Goal: Answer question/provide support: Share knowledge or assist other users

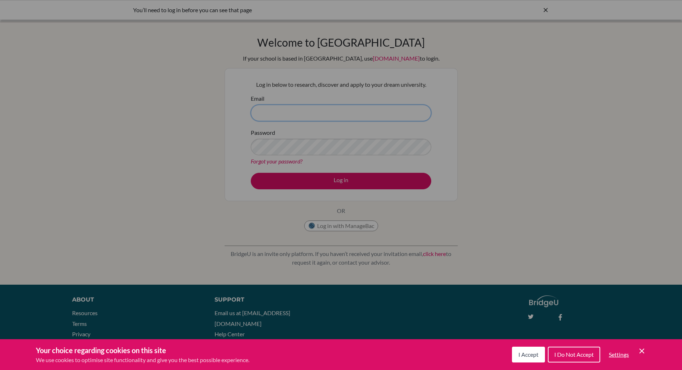
type input "[PERSON_NAME][EMAIL_ADDRESS][PERSON_NAME][DOMAIN_NAME]"
drag, startPoint x: 0, startPoint y: 0, endPoint x: 517, endPoint y: 125, distance: 531.5
click at [517, 125] on div "Cookie Preferences" at bounding box center [341, 185] width 682 height 370
click at [328, 184] on div "Cookie Preferences" at bounding box center [341, 185] width 682 height 370
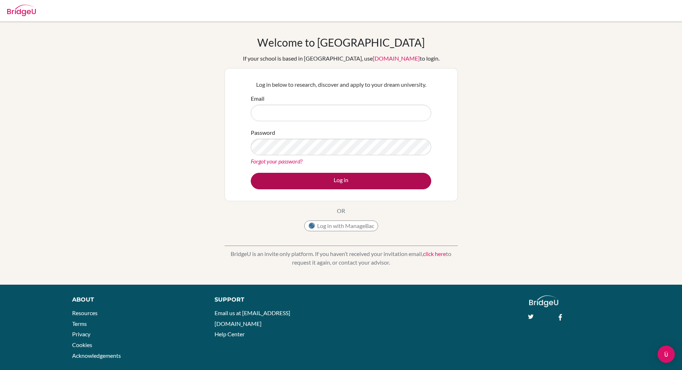
type input "[PERSON_NAME][EMAIL_ADDRESS][PERSON_NAME][DOMAIN_NAME]"
click at [334, 180] on button "Log in" at bounding box center [341, 181] width 181 height 17
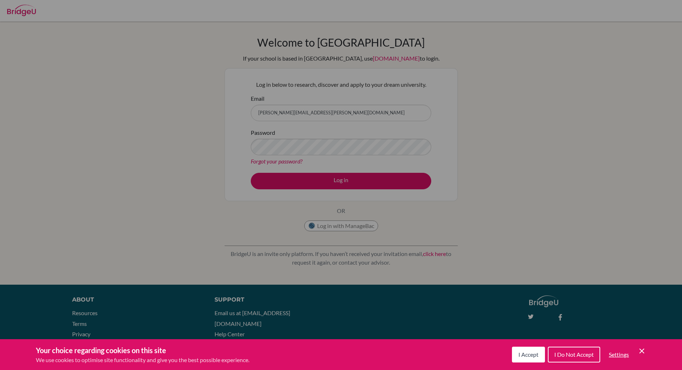
click at [526, 355] on span "I Accept" at bounding box center [529, 354] width 20 height 7
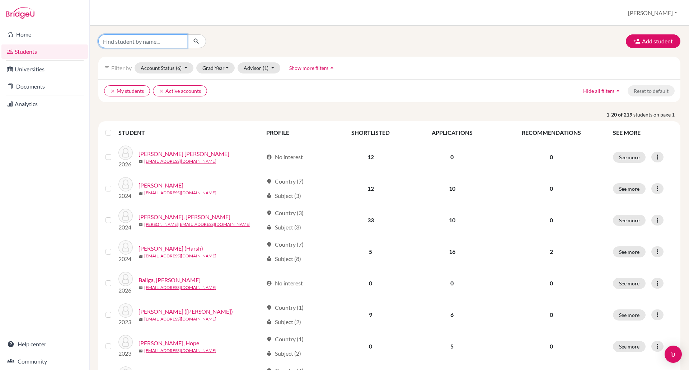
click at [112, 41] on input "Find student by name..." at bounding box center [142, 41] width 89 height 14
type input "an hoang"
click button "submit" at bounding box center [196, 41] width 19 height 14
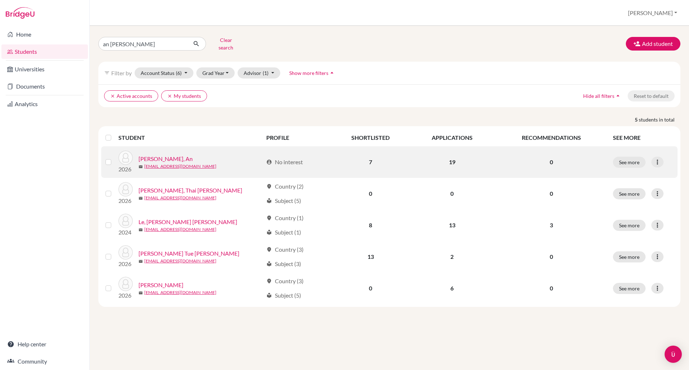
click at [156, 155] on link "Hoang, An" at bounding box center [166, 159] width 54 height 9
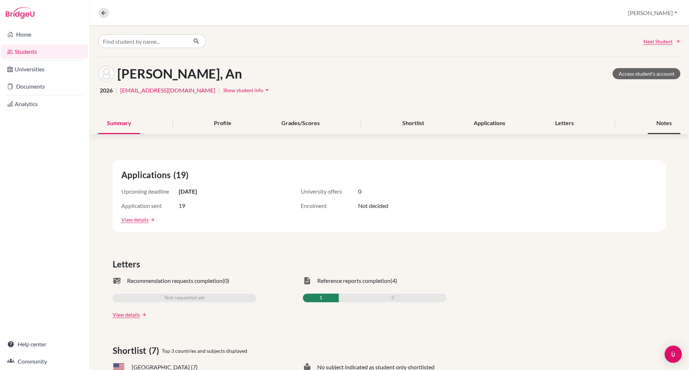
click at [650, 120] on div "Notes" at bounding box center [664, 123] width 33 height 21
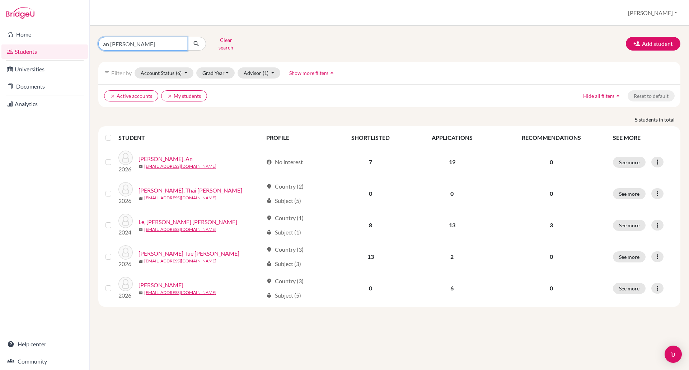
click at [132, 42] on input "an [PERSON_NAME]" at bounding box center [142, 44] width 89 height 14
type input "a"
type input "gorden"
click button "submit" at bounding box center [196, 44] width 19 height 14
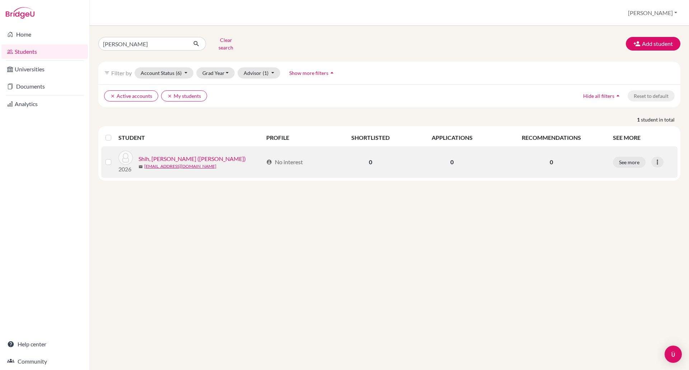
click at [162, 155] on link "Shih, Kao-Tsung (Gorden)" at bounding box center [192, 159] width 107 height 9
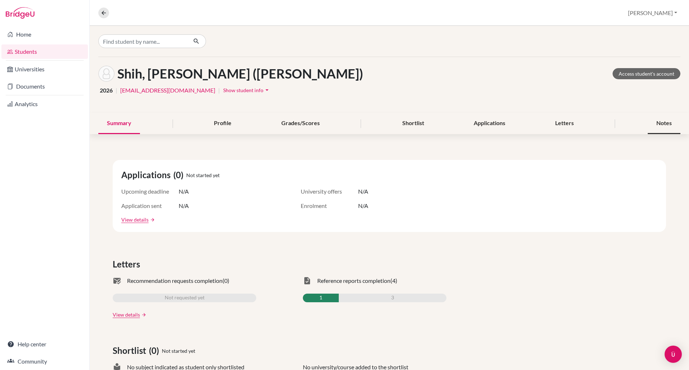
click at [665, 125] on div "Notes" at bounding box center [664, 123] width 33 height 21
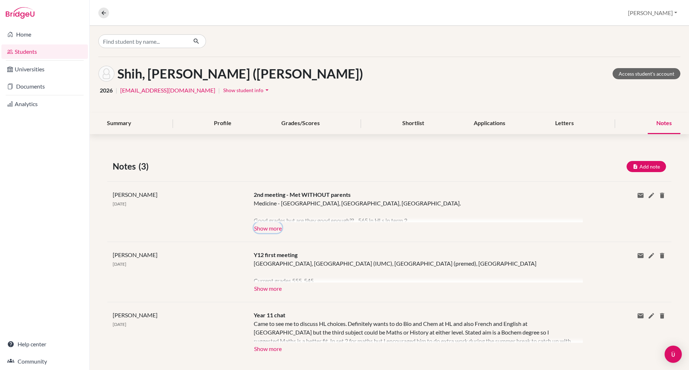
click at [270, 229] on button "Show more" at bounding box center [268, 228] width 28 height 11
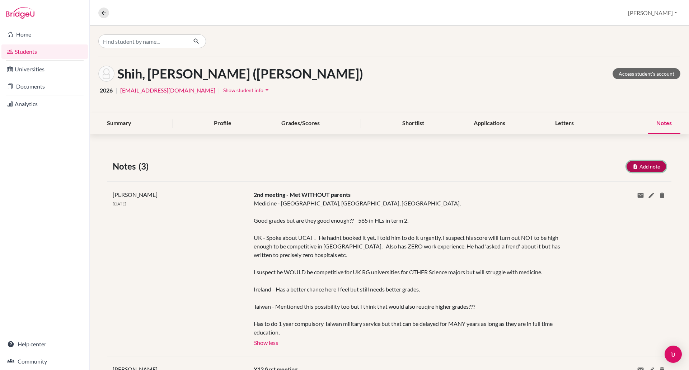
click at [634, 166] on button "Add note" at bounding box center [646, 166] width 39 height 11
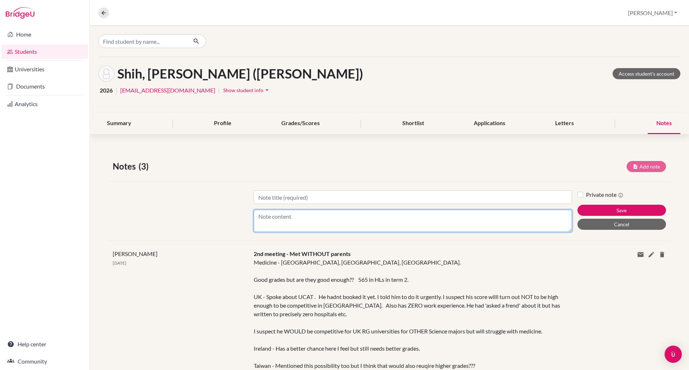
click at [297, 220] on textarea "Content" at bounding box center [413, 221] width 318 height 22
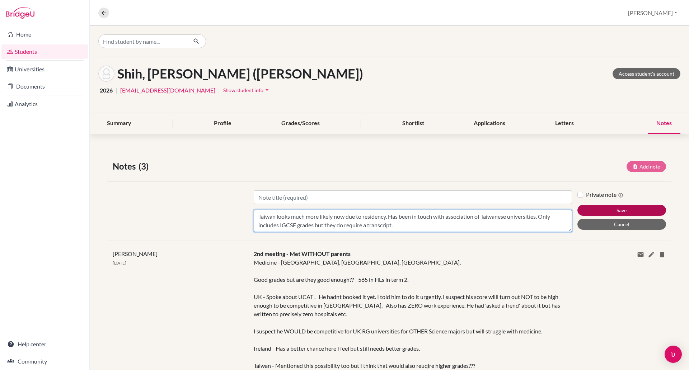
type textarea "Taiwan looks much more likely now due to residency. Has been in touch with asso…"
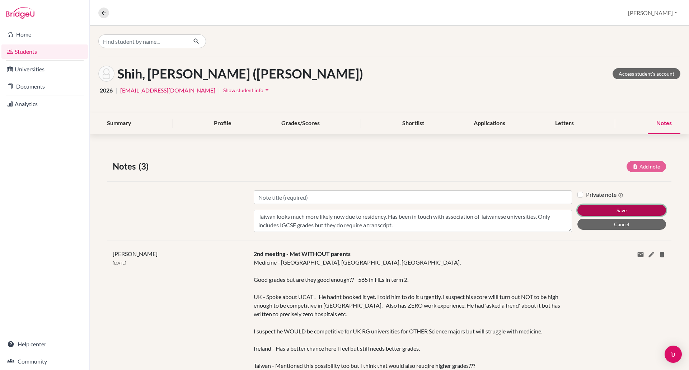
click at [606, 206] on button "Save" at bounding box center [622, 210] width 89 height 11
click at [605, 205] on button "Save" at bounding box center [622, 210] width 89 height 11
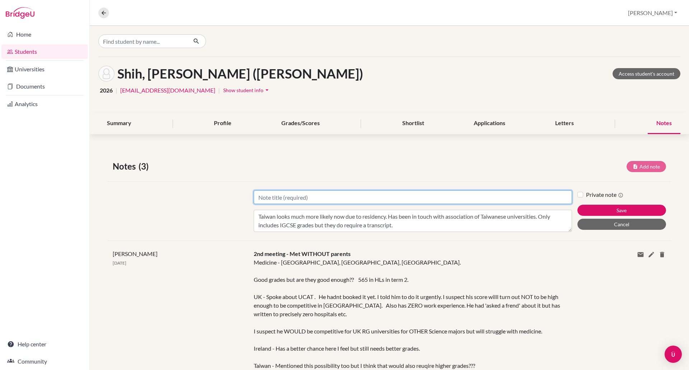
click at [309, 194] on input "Title" at bounding box center [413, 198] width 318 height 14
type input "Meeting"
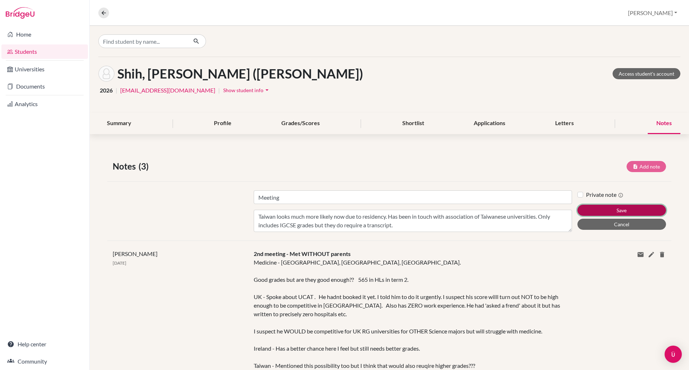
click at [590, 209] on button "Save" at bounding box center [622, 210] width 89 height 11
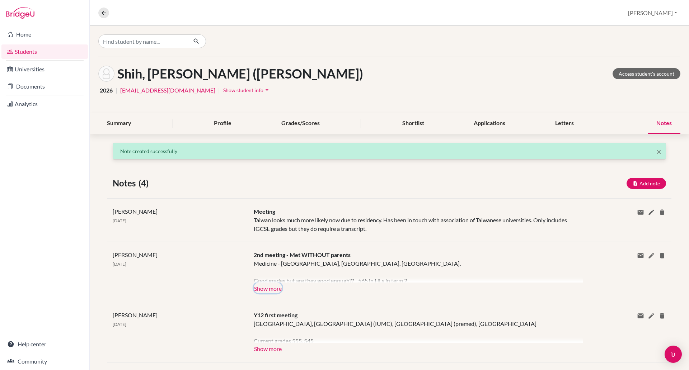
click at [265, 290] on button "Show more" at bounding box center [268, 288] width 28 height 11
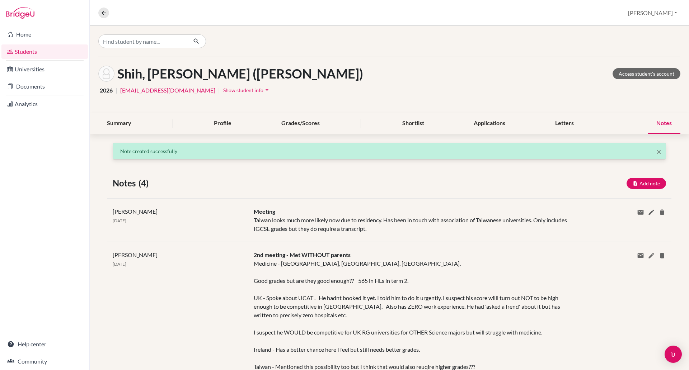
scroll to position [21, 0]
